Goal: Information Seeking & Learning: Find contact information

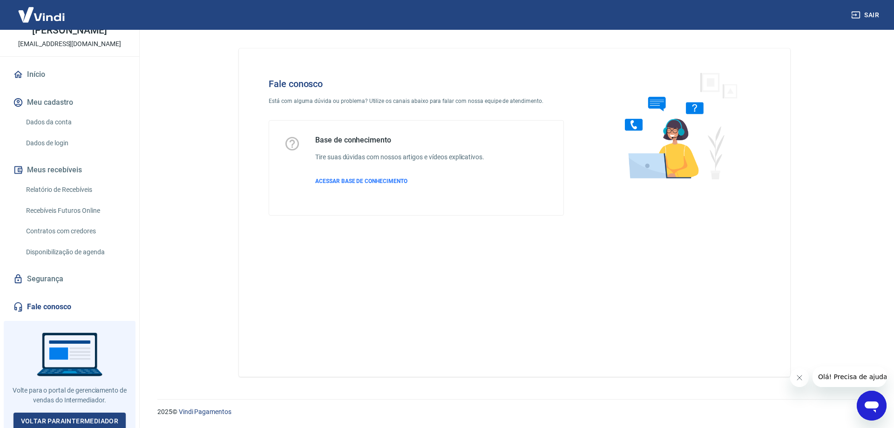
scroll to position [64, 0]
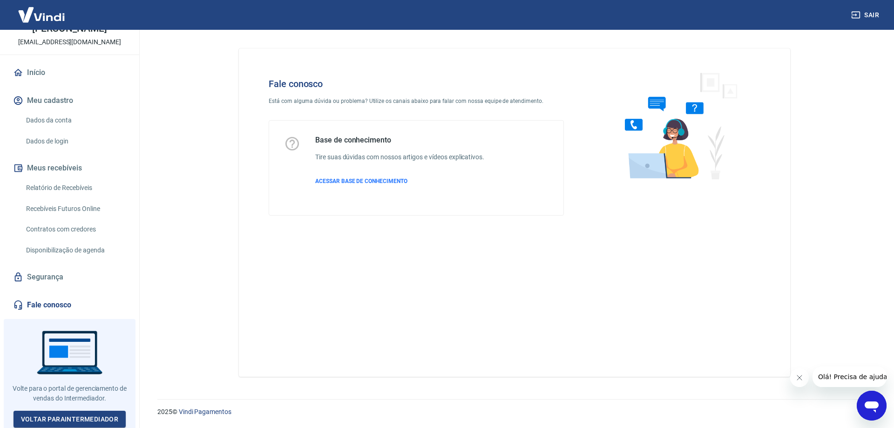
click at [61, 305] on link "Fale conosco" at bounding box center [69, 305] width 117 height 20
click at [62, 301] on link "Fale conosco" at bounding box center [69, 305] width 117 height 20
click at [343, 177] on p "ACESSAR BASE DE CONHECIMENTO" at bounding box center [399, 181] width 169 height 8
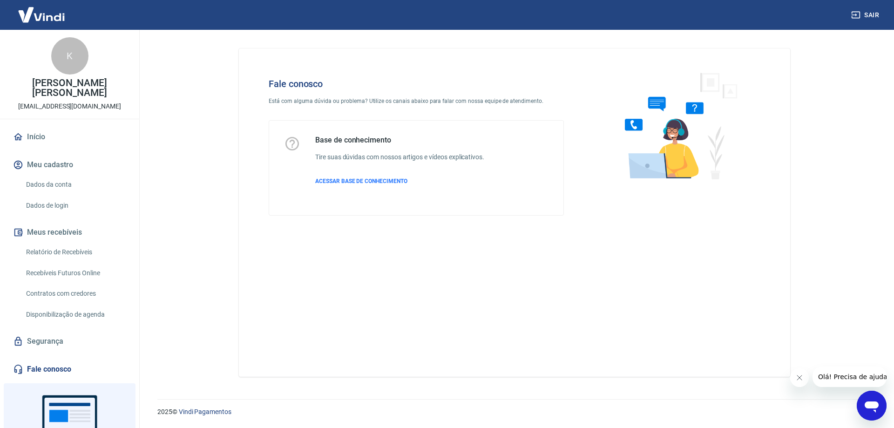
click at [868, 408] on icon "Abrir janela de mensagens" at bounding box center [871, 406] width 14 height 11
